Goal: Task Accomplishment & Management: Manage account settings

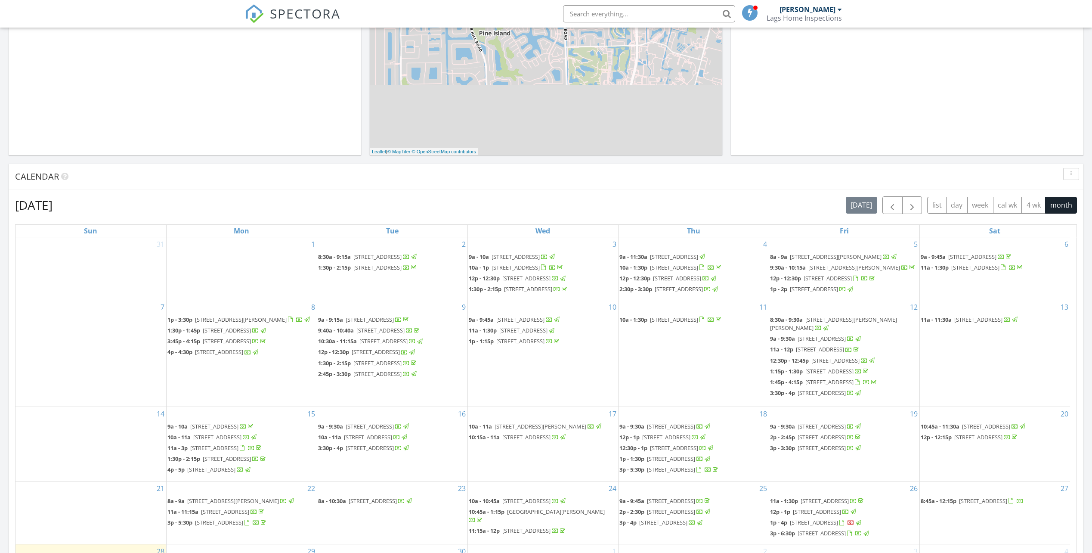
scroll to position [43, 0]
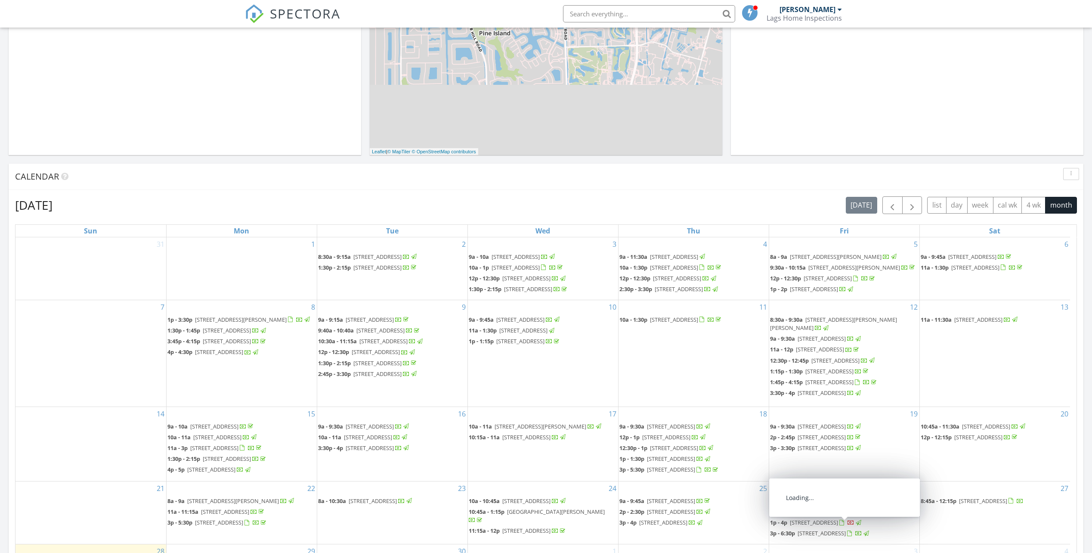
click at [821, 526] on span "1749 SE 9th St, Fort Lauderdale 33316" at bounding box center [814, 522] width 48 height 8
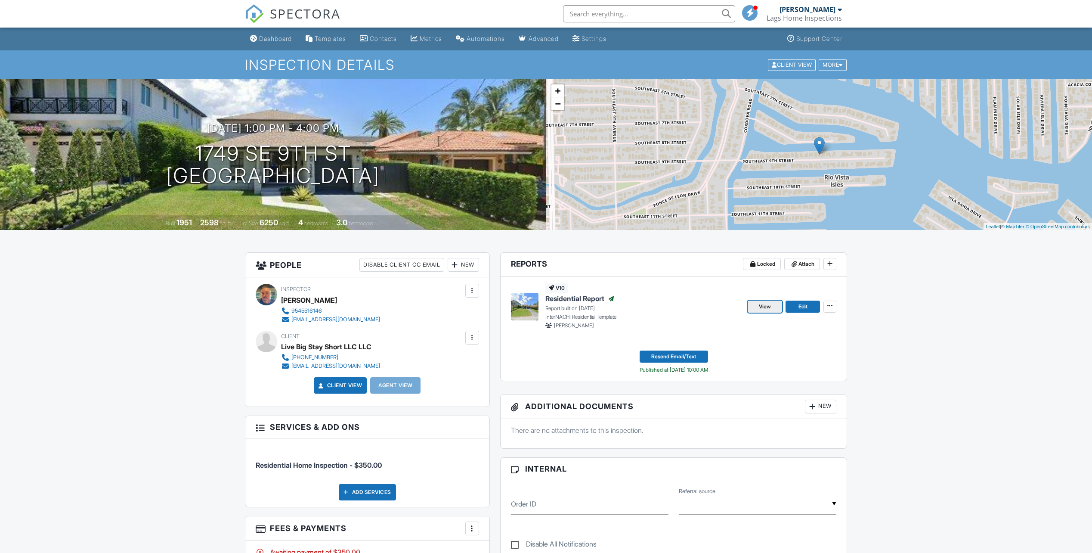
click at [763, 307] on span "View" at bounding box center [765, 306] width 12 height 9
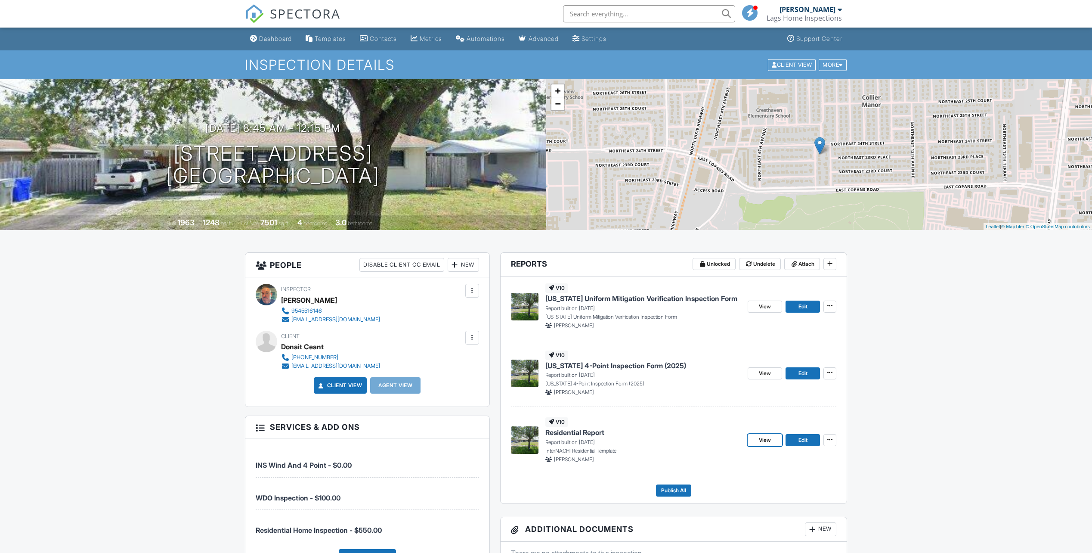
click at [768, 438] on span "View" at bounding box center [765, 440] width 12 height 9
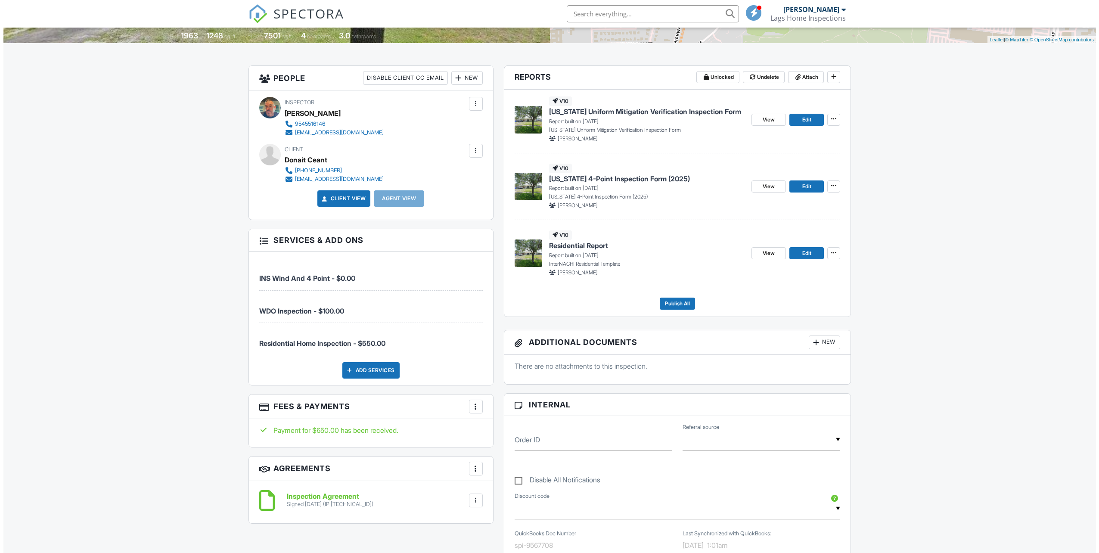
scroll to position [215, 0]
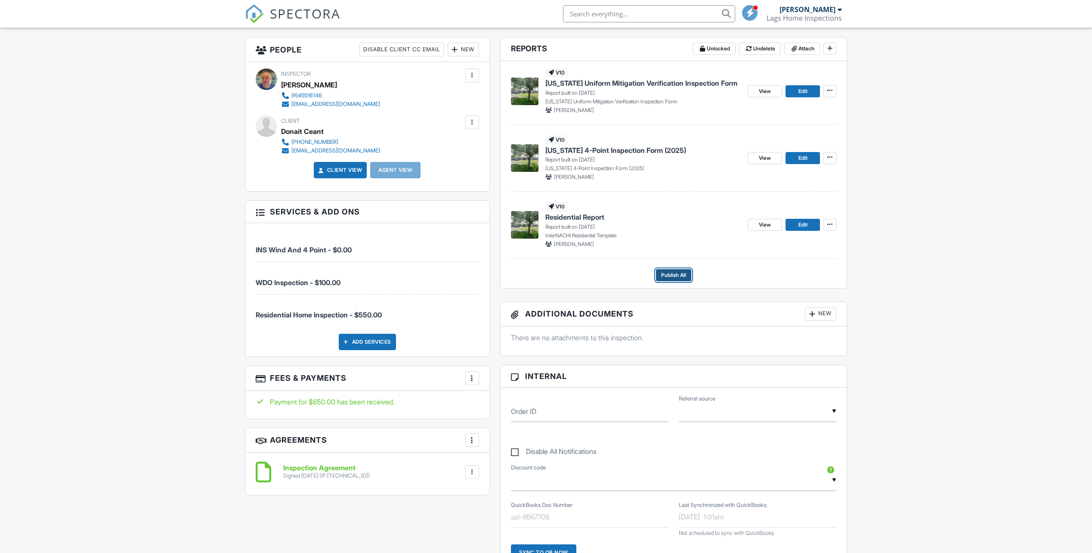
click at [674, 274] on span "Publish All" at bounding box center [673, 275] width 25 height 9
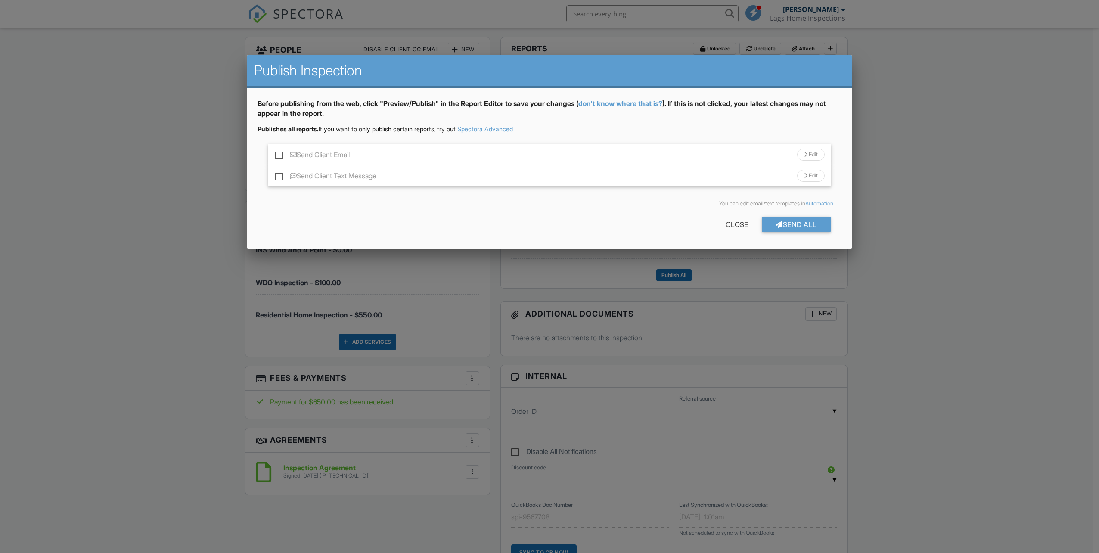
click at [281, 155] on label "Send Client Email" at bounding box center [312, 156] width 75 height 11
click at [280, 153] on input "Send Client Email" at bounding box center [278, 151] width 6 height 6
checkbox input "true"
click at [279, 176] on label "Send Client Text Message" at bounding box center [326, 177] width 102 height 11
click at [279, 174] on input "Send Client Text Message" at bounding box center [278, 172] width 6 height 6
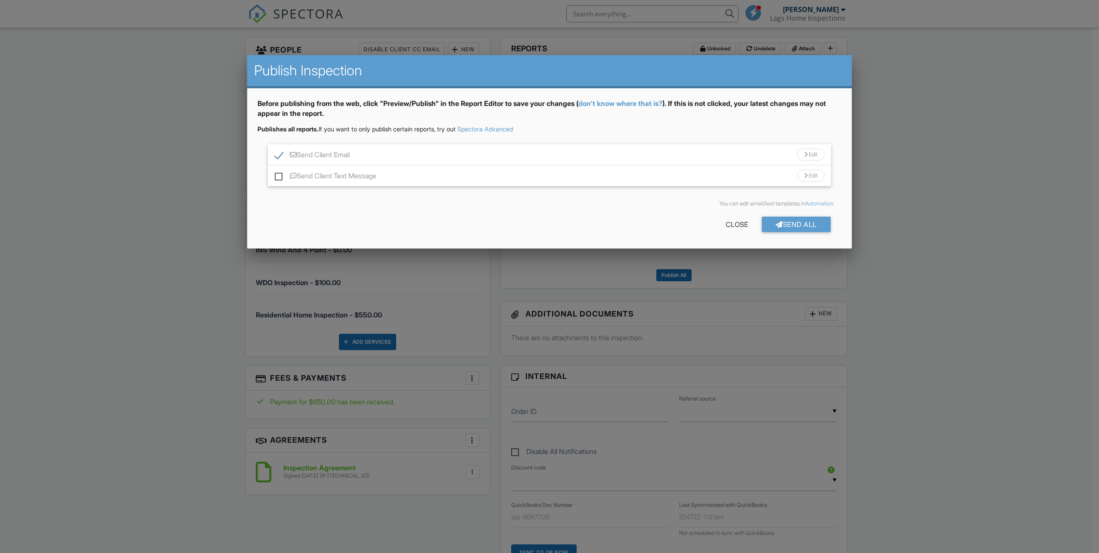
checkbox input "true"
click at [784, 222] on div "Send All" at bounding box center [796, 224] width 69 height 15
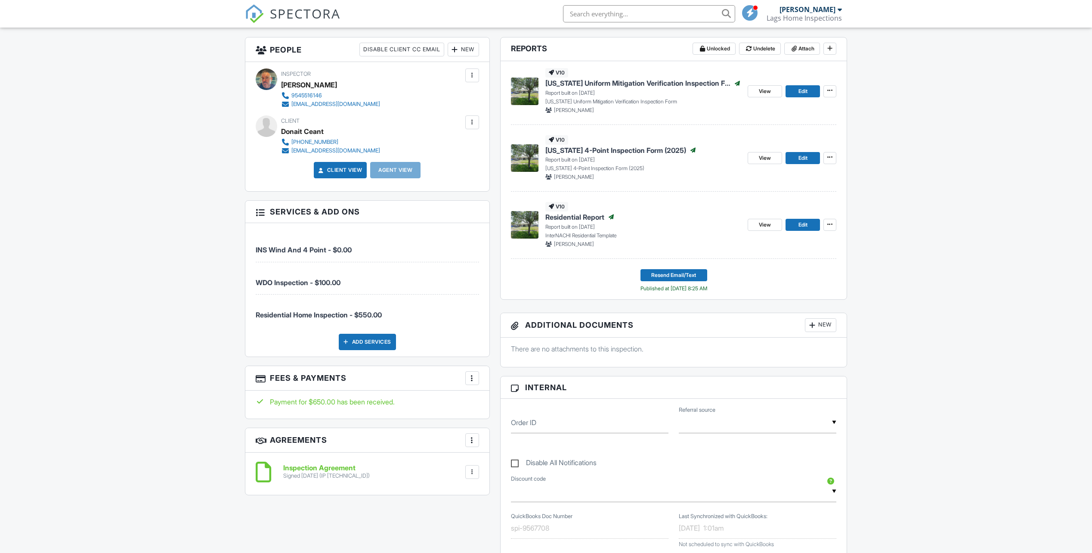
click at [294, 12] on span "SPECTORA" at bounding box center [305, 13] width 71 height 18
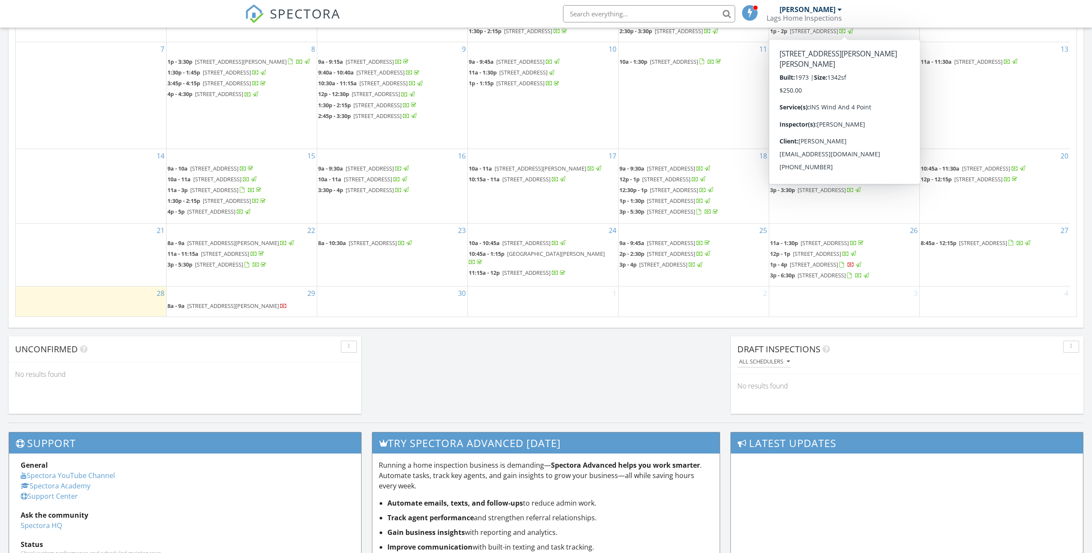
scroll to position [474, 0]
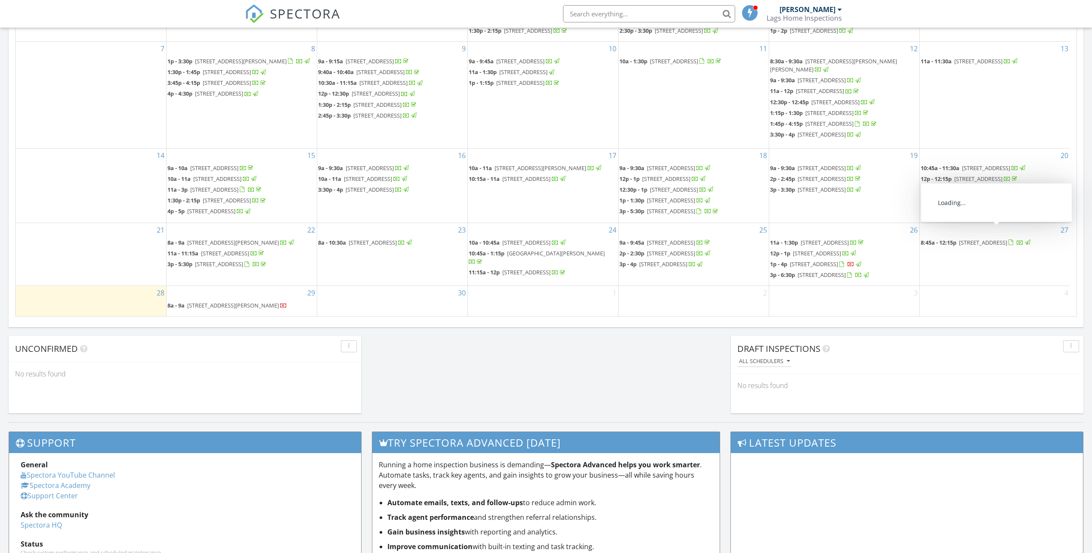
click at [973, 238] on span "2380 NE 8th Ave, Pompano Beach 33064" at bounding box center [983, 242] width 48 height 8
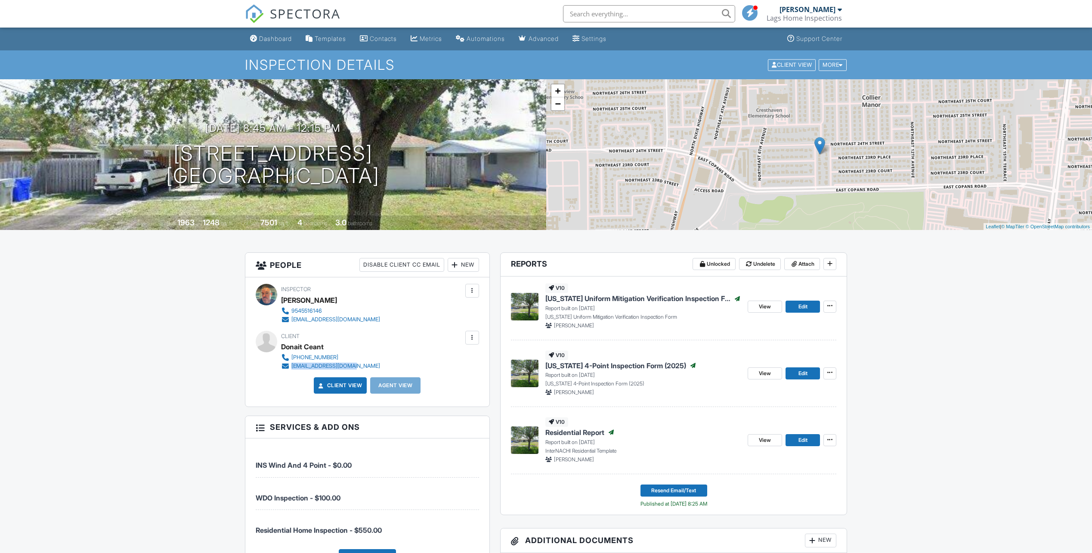
drag, startPoint x: 0, startPoint y: 0, endPoint x: 291, endPoint y: 366, distance: 467.9
click at [291, 366] on div "Client Donait Ceant [PHONE_NUMBER] [EMAIL_ADDRESS][DOMAIN_NAME]" at bounding box center [351, 351] width 140 height 40
copy div "[EMAIL_ADDRESS][DOMAIN_NAME]"
